Goal: Navigation & Orientation: Find specific page/section

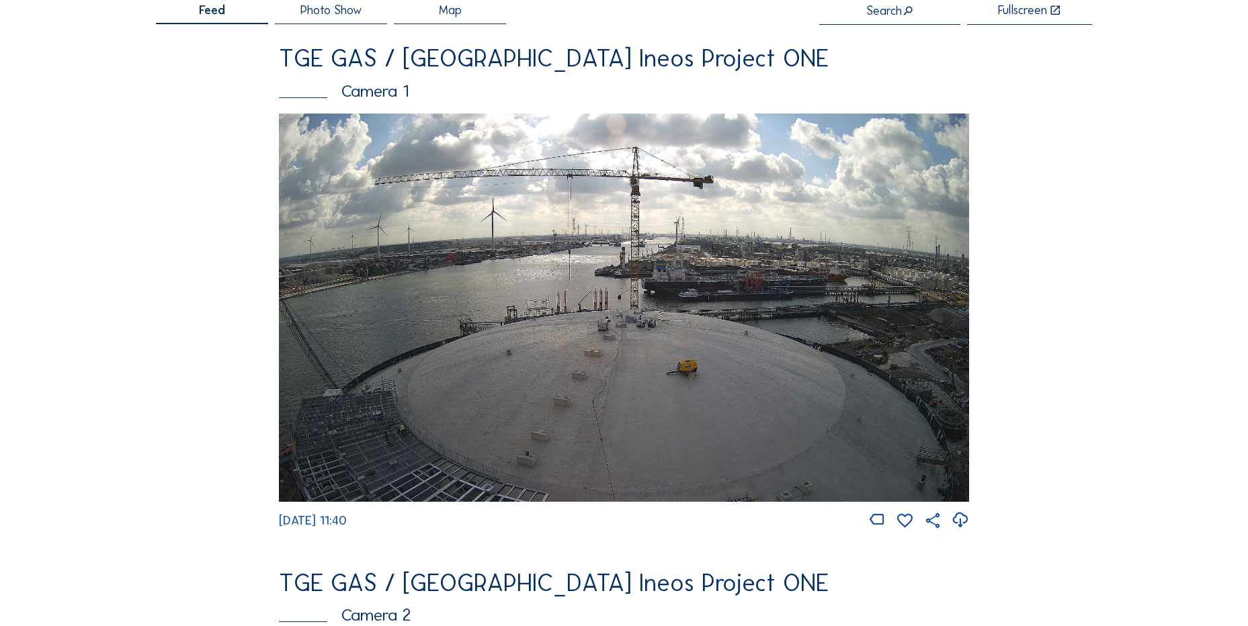
scroll to position [202, 0]
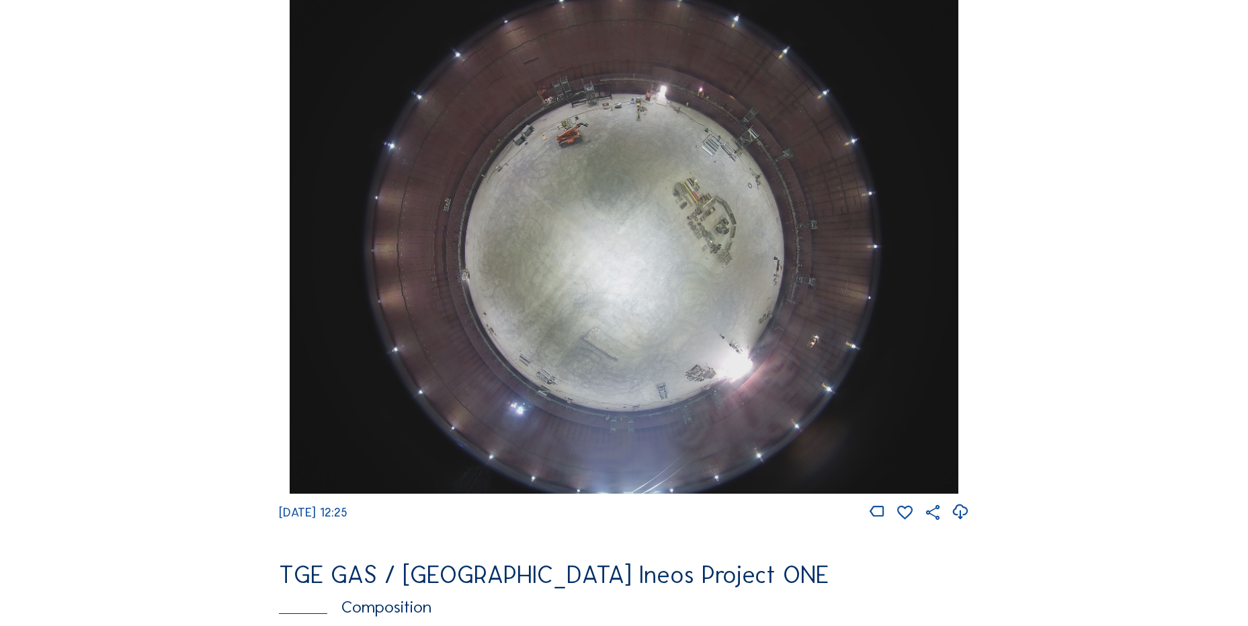
scroll to position [1277, 0]
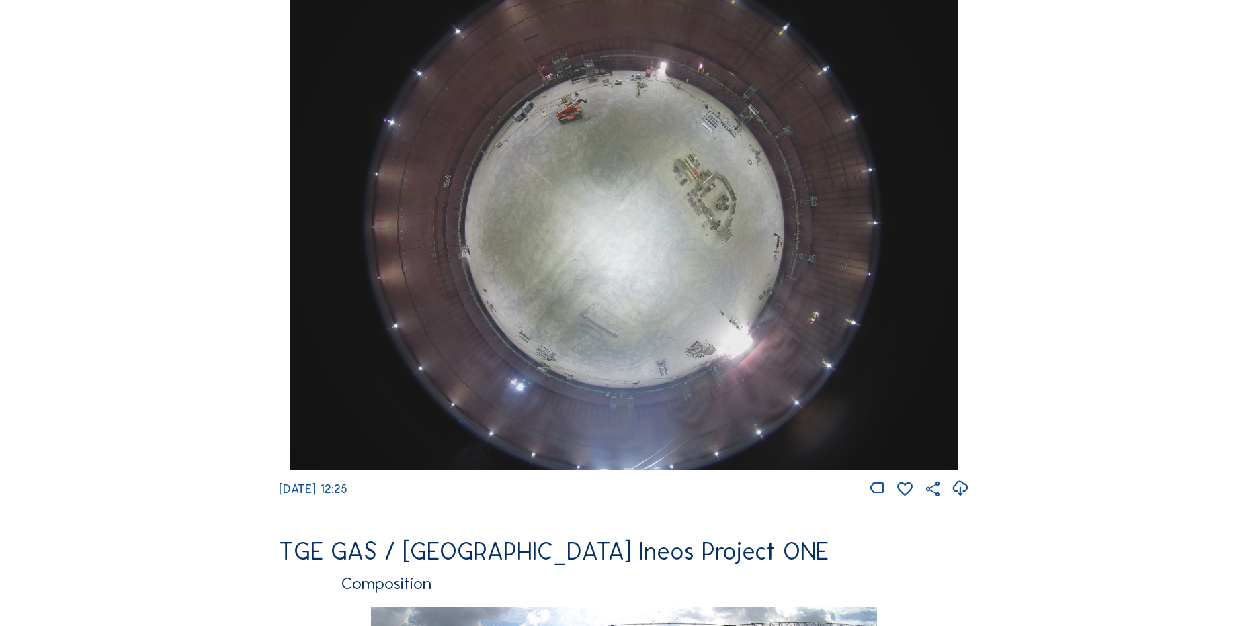
click at [956, 500] on icon at bounding box center [960, 489] width 18 height 22
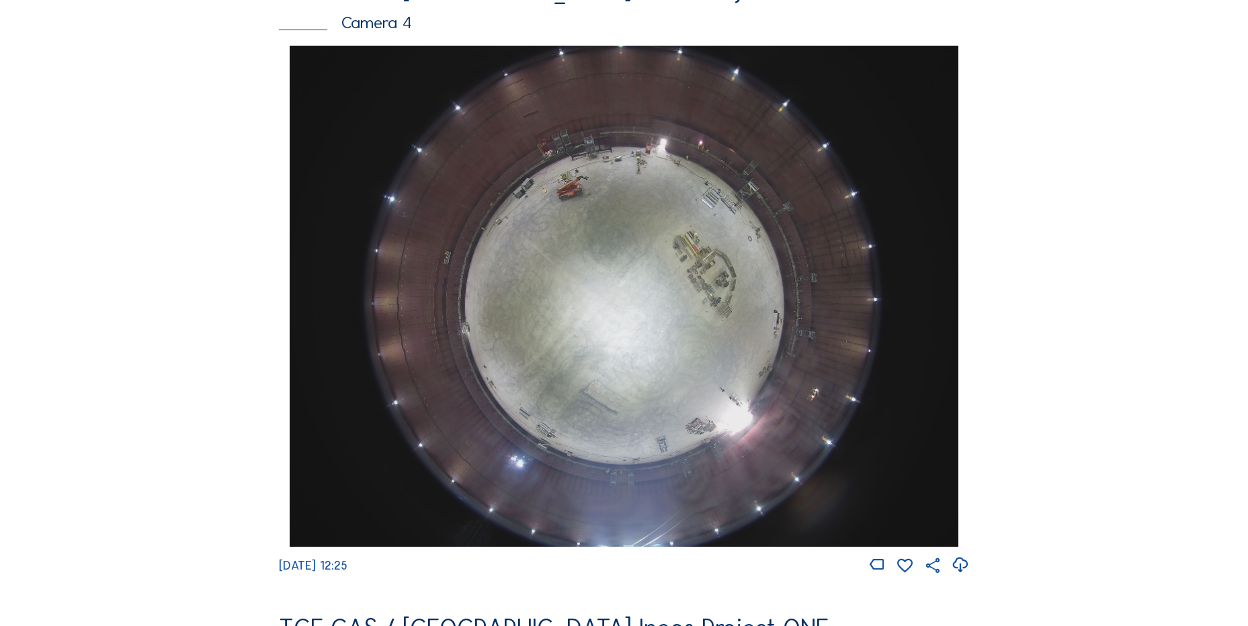
scroll to position [1075, 0]
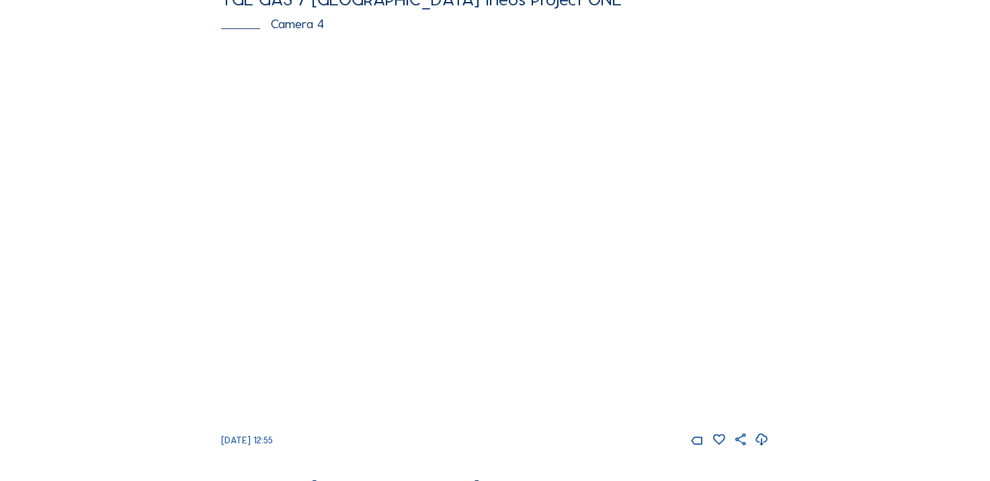
scroll to position [1008, 0]
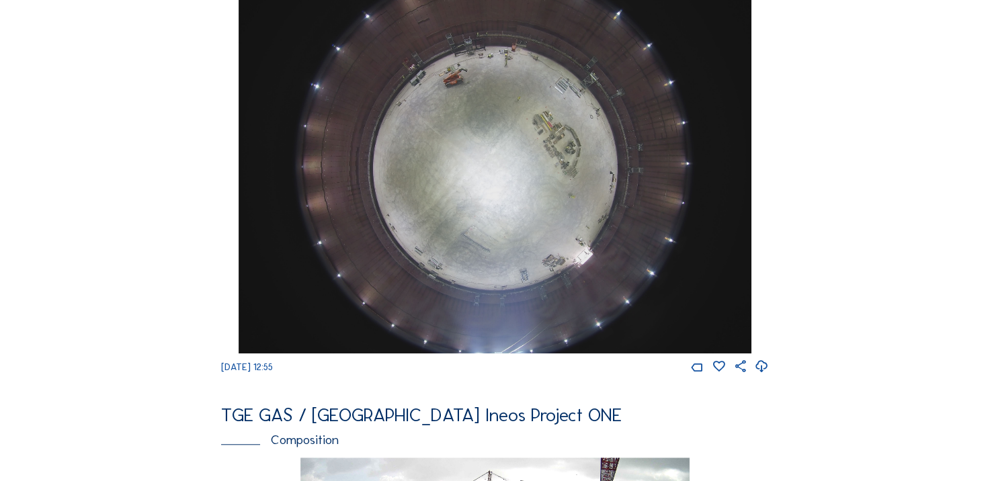
click at [763, 373] on icon at bounding box center [762, 366] width 14 height 17
click at [92, 177] on div "Cameras Timelapses My C-Site Feed Photo Show Map Search Fullscreen TGE GAS / An…" at bounding box center [495, 154] width 990 height 2324
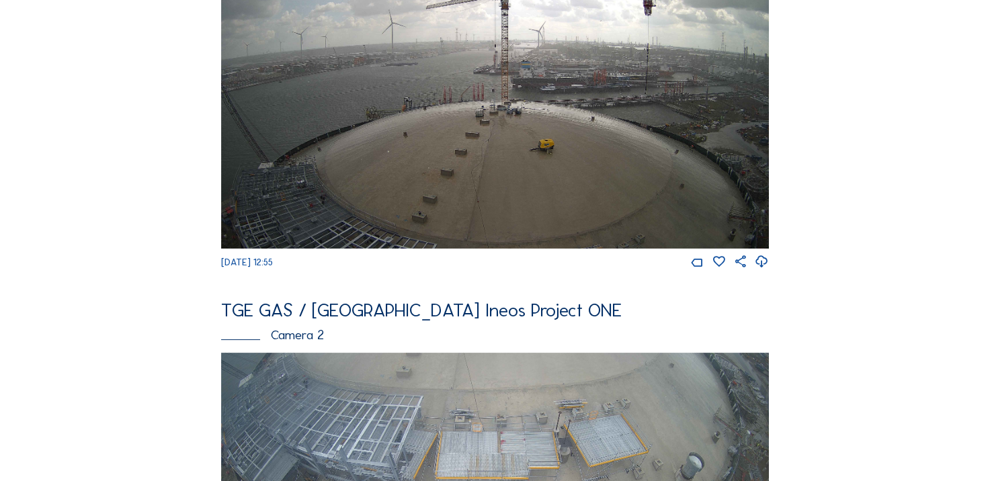
scroll to position [269, 0]
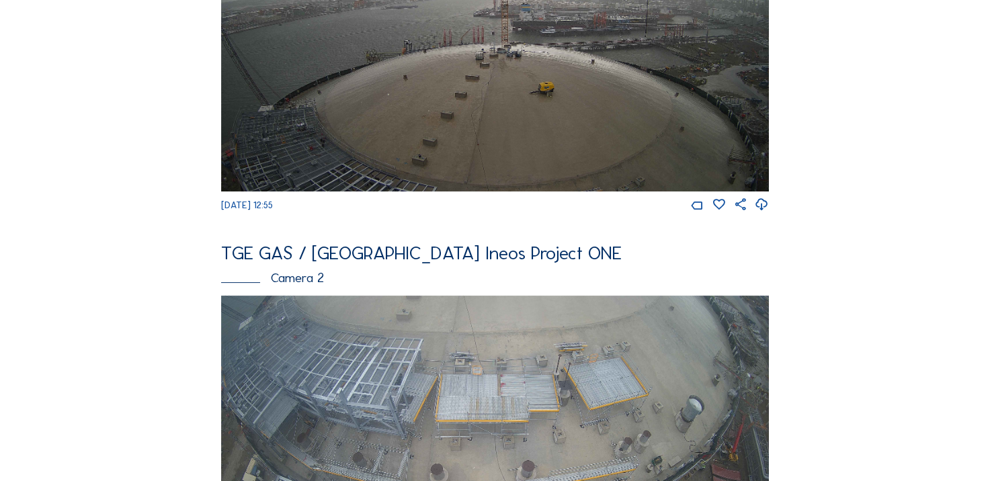
click at [759, 203] on icon at bounding box center [762, 204] width 14 height 17
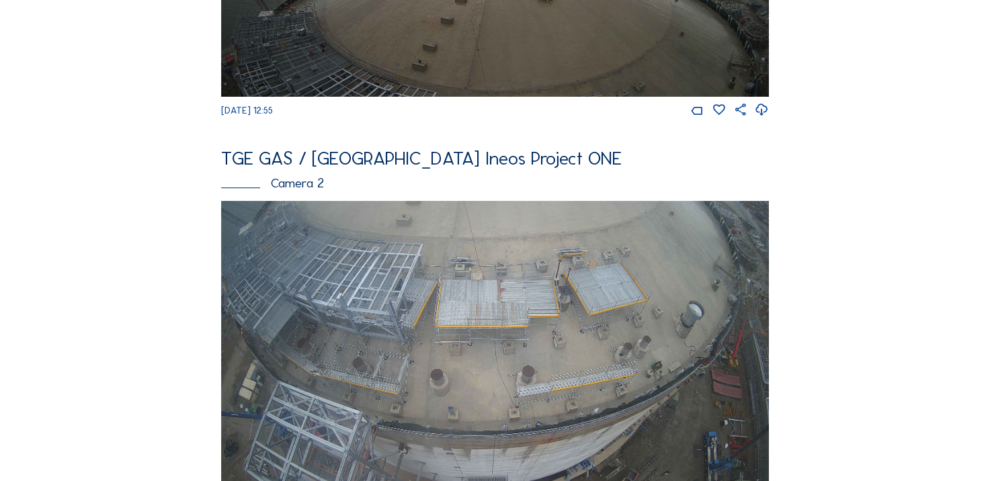
scroll to position [538, 0]
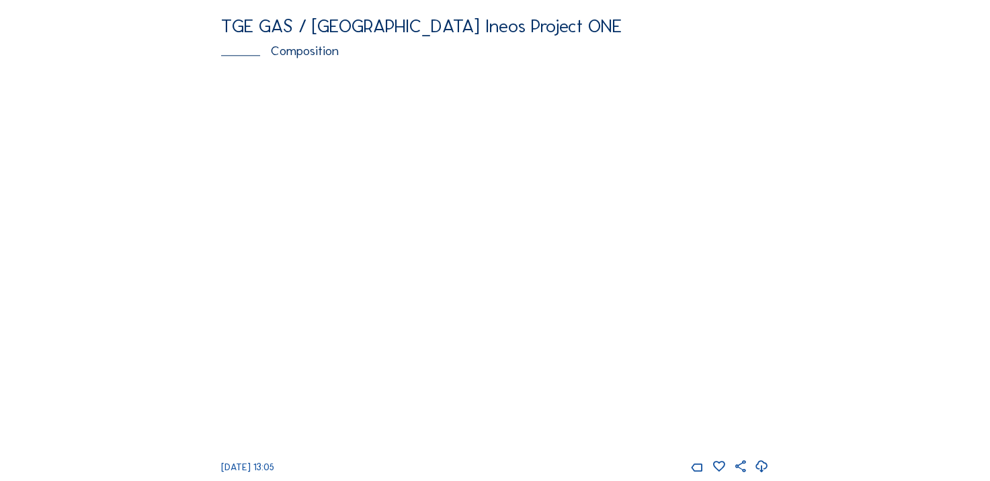
scroll to position [1411, 0]
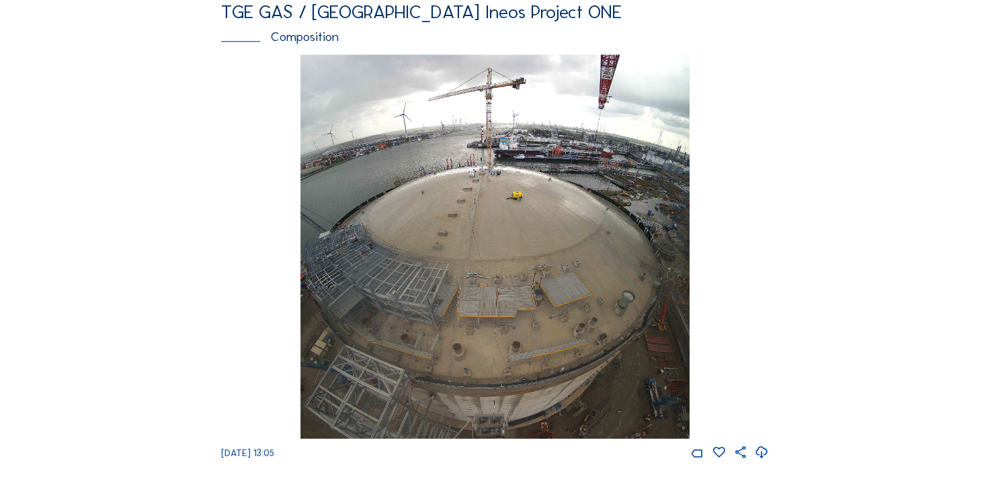
click at [240, 261] on div "Fr 05 Sep 2025 13:05" at bounding box center [495, 257] width 548 height 406
drag, startPoint x: 728, startPoint y: 200, endPoint x: 761, endPoint y: 192, distance: 33.4
click at [728, 201] on div "Fr 05 Sep 2025 13:05" at bounding box center [495, 257] width 548 height 406
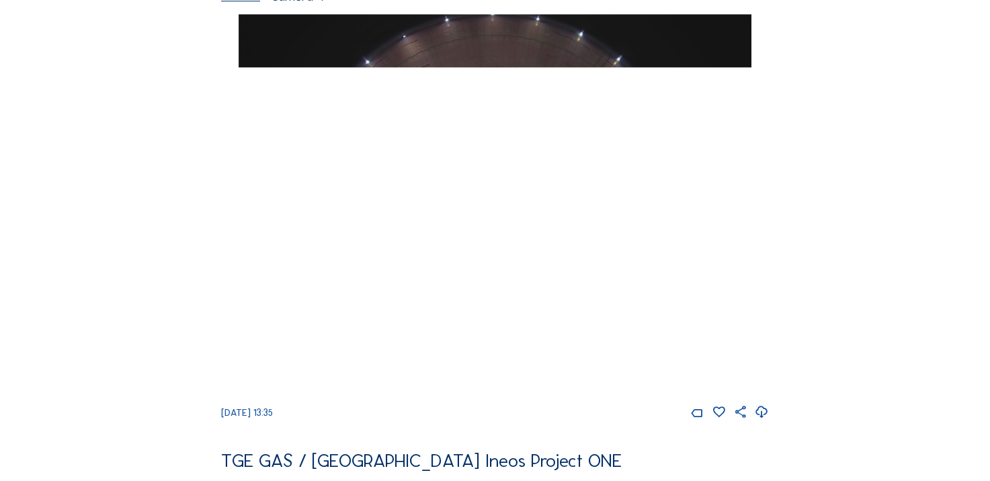
scroll to position [941, 0]
